Goal: Navigation & Orientation: Find specific page/section

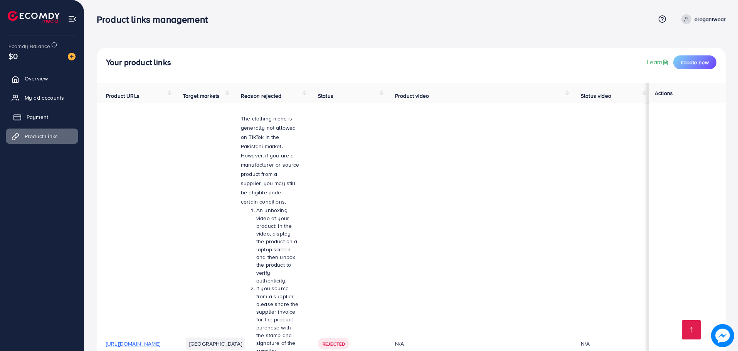
scroll to position [354, 0]
click at [42, 96] on span "My ad accounts" at bounding box center [46, 98] width 39 height 8
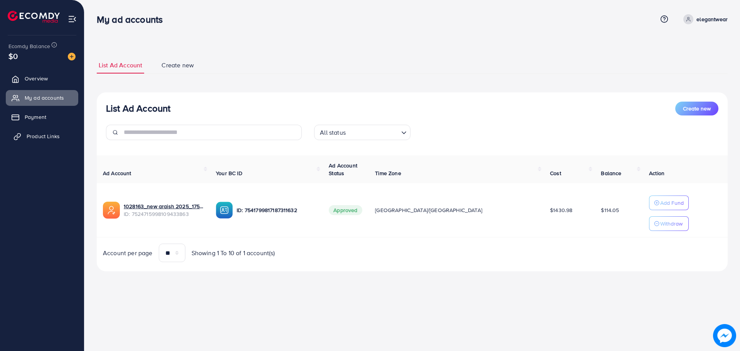
click at [45, 141] on link "Product Links" at bounding box center [42, 136] width 72 height 15
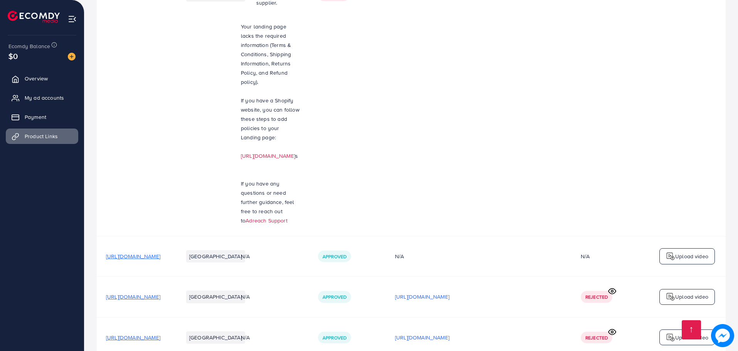
scroll to position [354, 0]
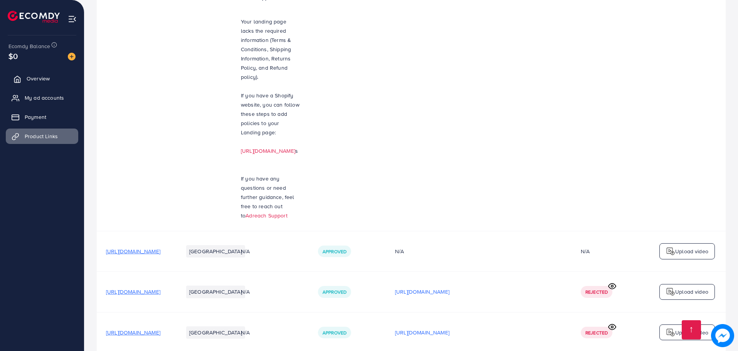
click at [46, 84] on link "Overview" at bounding box center [42, 78] width 72 height 15
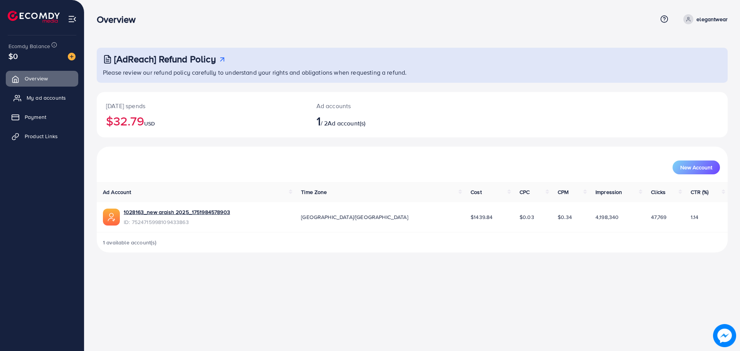
click at [56, 102] on span "My ad accounts" at bounding box center [46, 98] width 39 height 8
